Goal: Transaction & Acquisition: Book appointment/travel/reservation

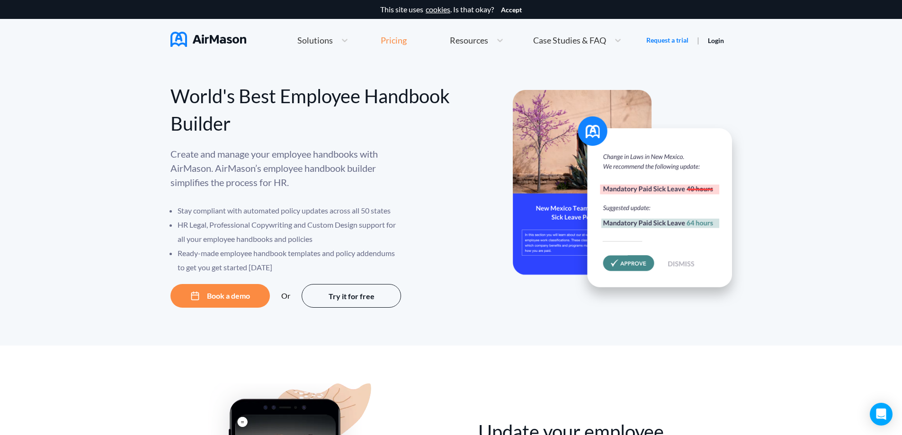
click at [388, 38] on div "Pricing" at bounding box center [394, 40] width 26 height 9
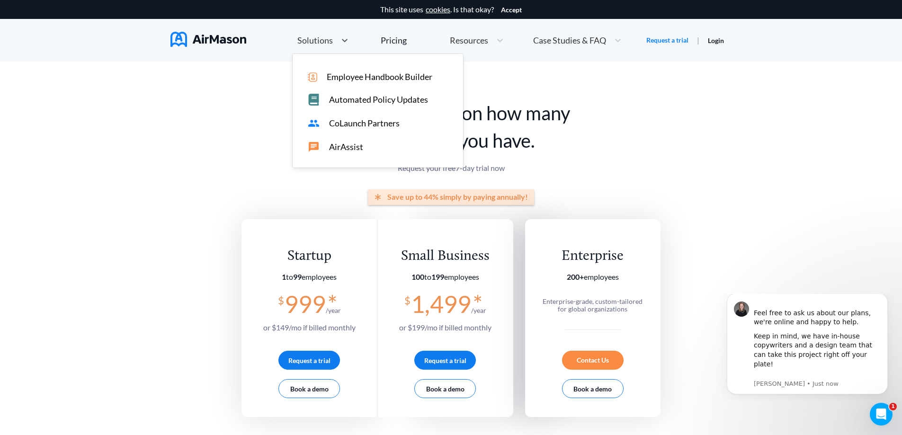
drag, startPoint x: 310, startPoint y: 38, endPoint x: 380, endPoint y: 78, distance: 80.6
click at [353, 51] on div "option [object Object] focused, 1 of 4. 4 results available. Use Up and Down to…" at bounding box center [323, 40] width 61 height 20
click at [380, 77] on span "Employee Handbook Builder" at bounding box center [380, 77] width 106 height 10
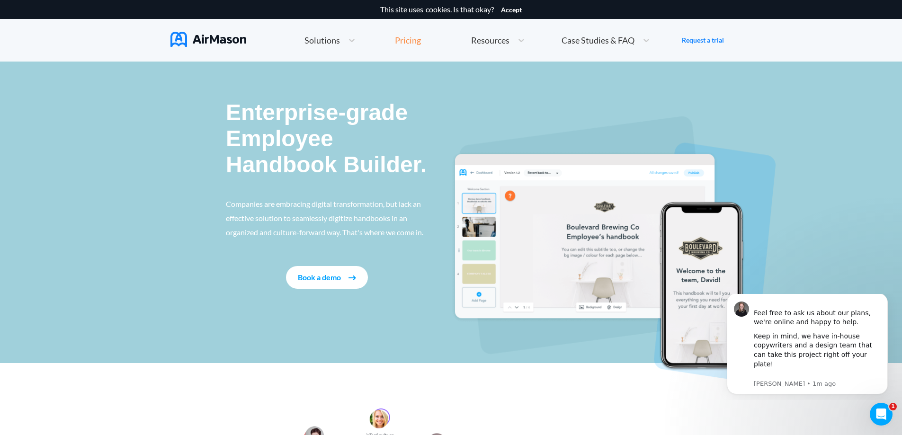
click at [411, 41] on div "Pricing" at bounding box center [408, 40] width 26 height 9
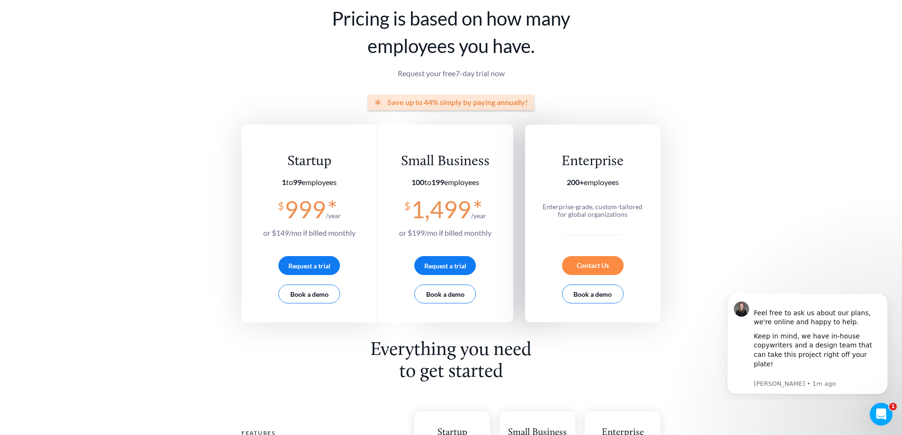
scroll to position [142, 0]
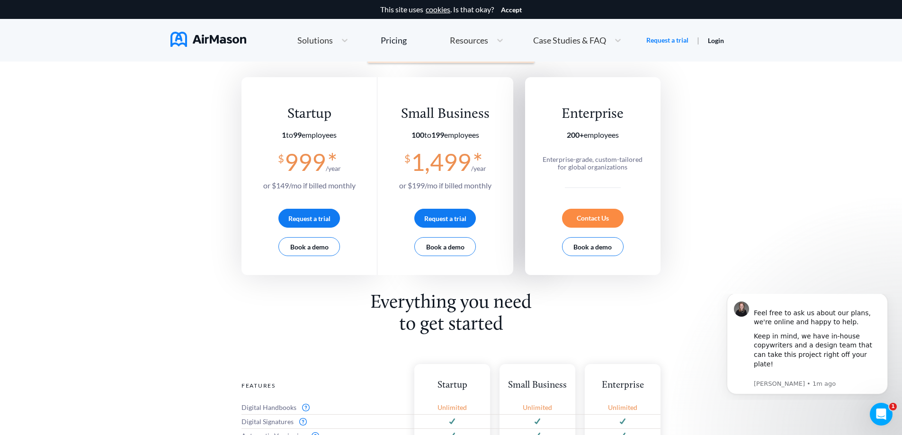
drag, startPoint x: 311, startPoint y: 216, endPoint x: 318, endPoint y: 279, distance: 63.8
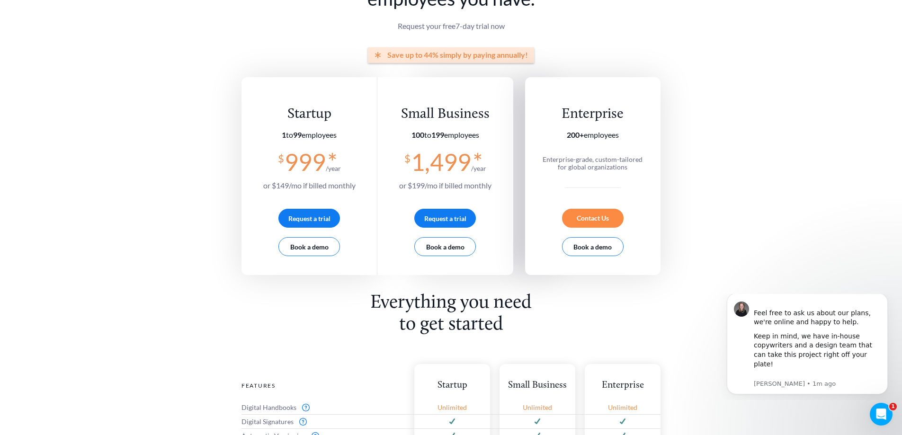
scroll to position [0, 0]
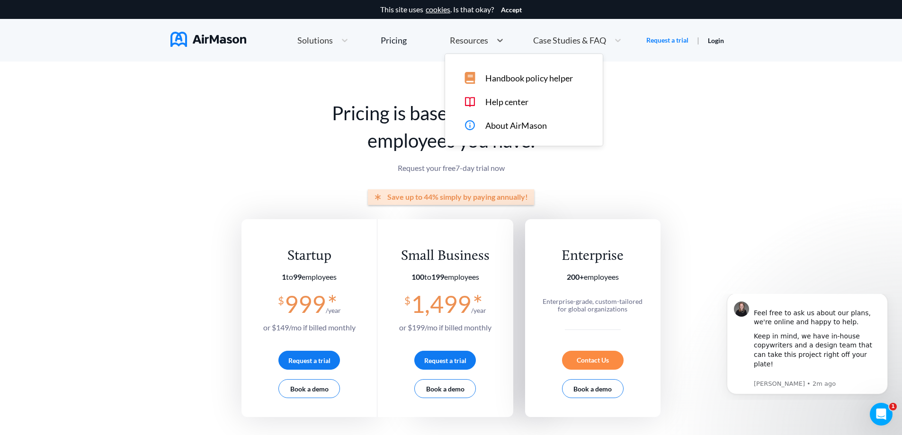
click at [469, 43] on span "Resources" at bounding box center [469, 40] width 38 height 9
drag, startPoint x: 495, startPoint y: 76, endPoint x: 218, endPoint y: 142, distance: 284.4
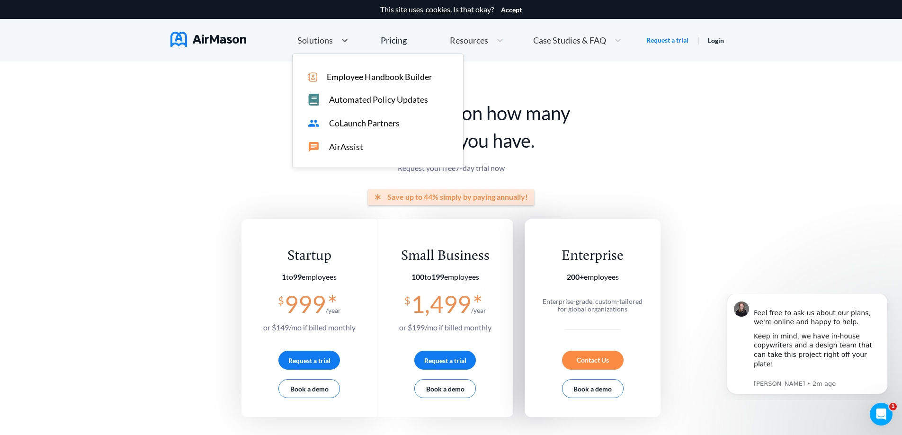
click at [310, 41] on span "Solutions" at bounding box center [315, 40] width 36 height 9
click at [337, 77] on span "Employee Handbook Builder" at bounding box center [380, 77] width 106 height 10
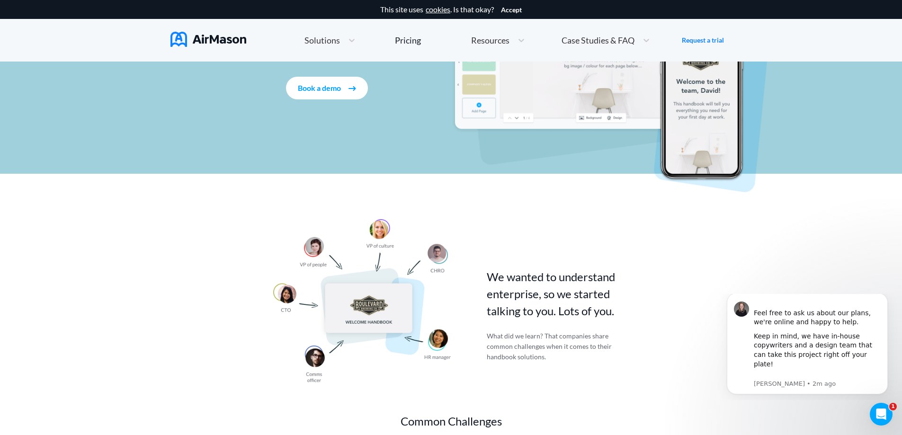
scroll to position [426, 0]
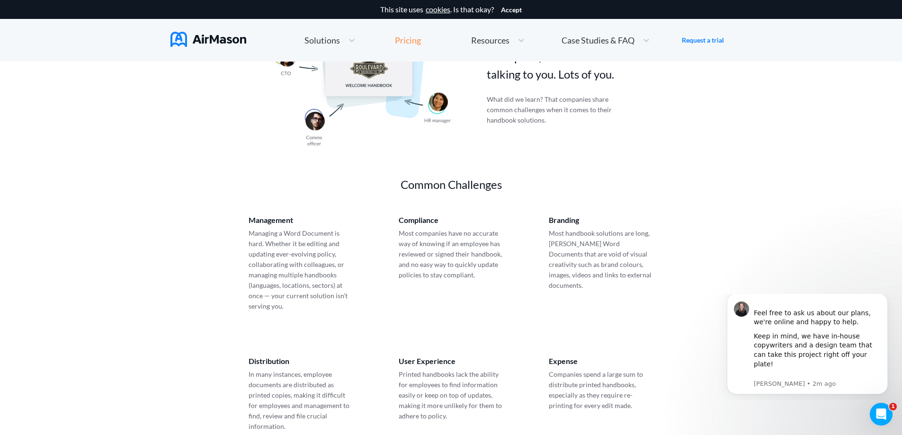
click at [407, 37] on div "Pricing" at bounding box center [408, 40] width 26 height 9
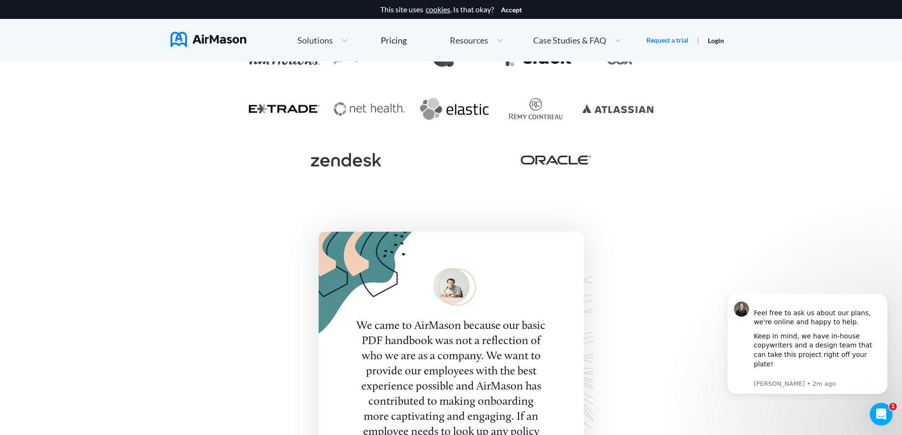
scroll to position [2037, 0]
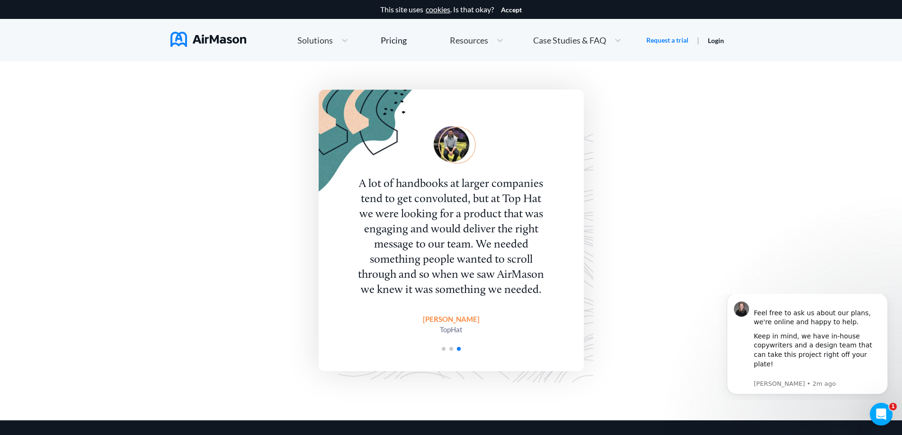
click at [444, 349] on span "Go to slide 1" at bounding box center [444, 349] width 4 height 4
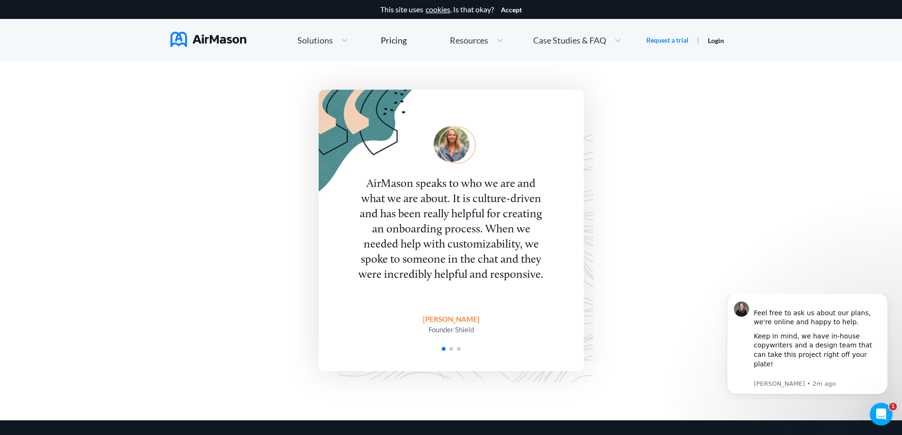
click at [451, 349] on span "Go to slide 2" at bounding box center [452, 349] width 4 height 4
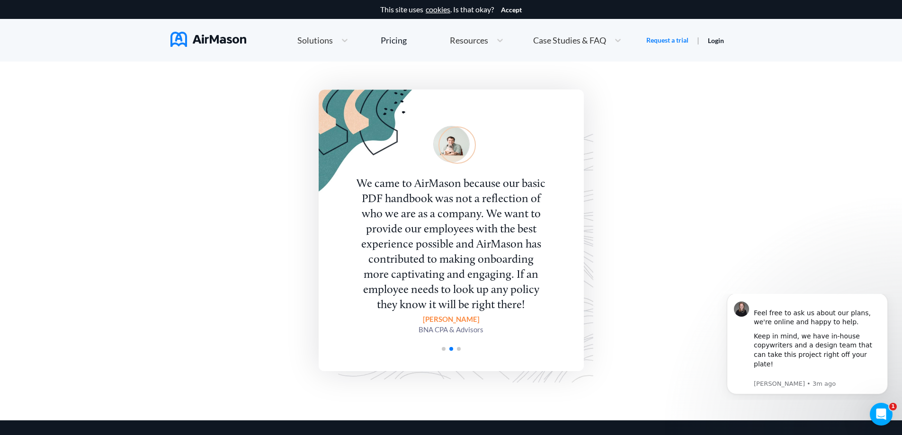
click at [518, 297] on div "We came to AirMason because our basic PDF handbook was not a reflection of who …" at bounding box center [451, 245] width 192 height 136
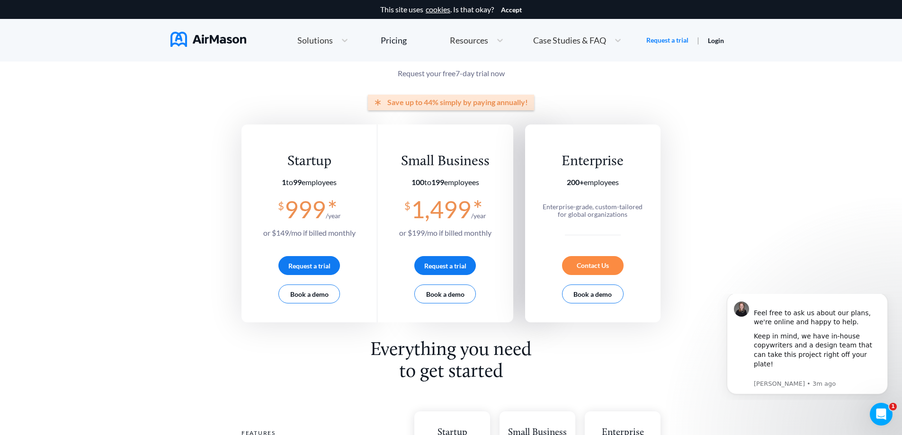
scroll to position [0, 0]
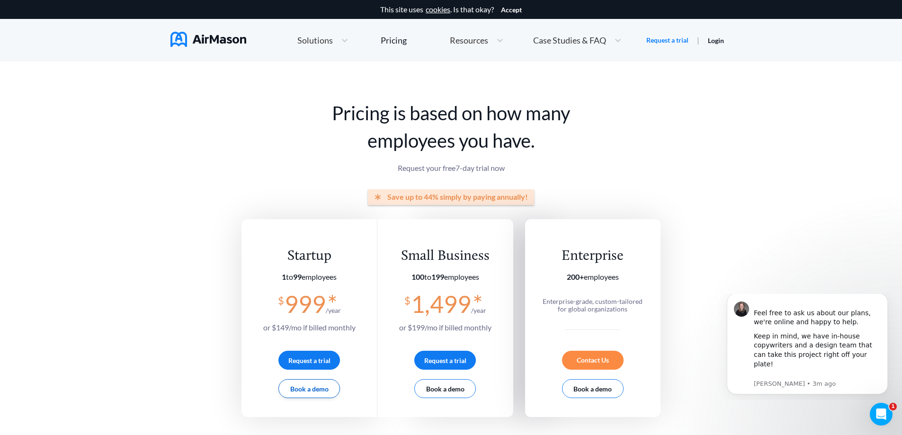
click at [307, 390] on button "Book a demo" at bounding box center [310, 388] width 62 height 19
